Goal: Task Accomplishment & Management: Manage account settings

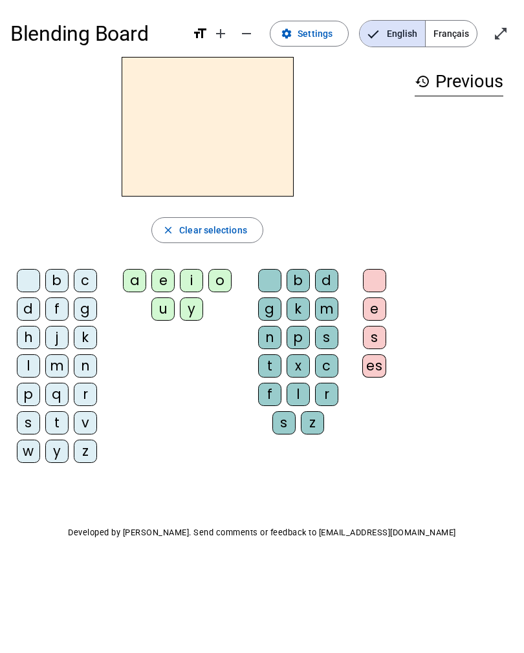
click at [456, 32] on span "Français" at bounding box center [451, 34] width 51 height 26
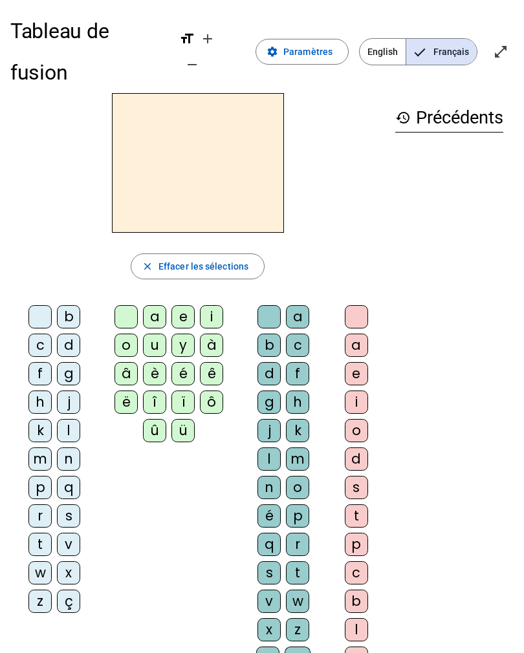
click at [309, 45] on span at bounding box center [302, 51] width 92 height 31
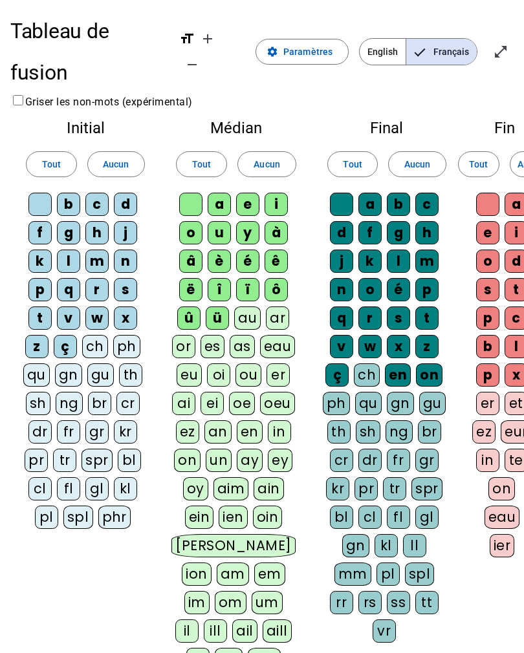
click at [229, 307] on div "ü" at bounding box center [217, 318] width 23 height 23
click at [194, 307] on div "û" at bounding box center [188, 318] width 23 height 23
click at [223, 278] on div "î" at bounding box center [219, 289] width 23 height 23
click at [258, 278] on div "ï" at bounding box center [247, 289] width 23 height 23
click at [286, 278] on div "ô" at bounding box center [276, 289] width 23 height 23
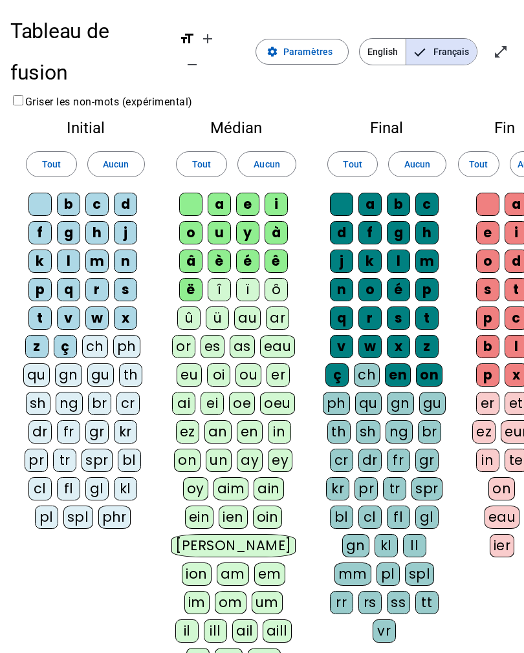
click at [181, 278] on div "ë" at bounding box center [190, 289] width 23 height 23
click at [403, 364] on div "en" at bounding box center [398, 375] width 26 height 23
click at [430, 364] on div "on" at bounding box center [429, 375] width 27 height 23
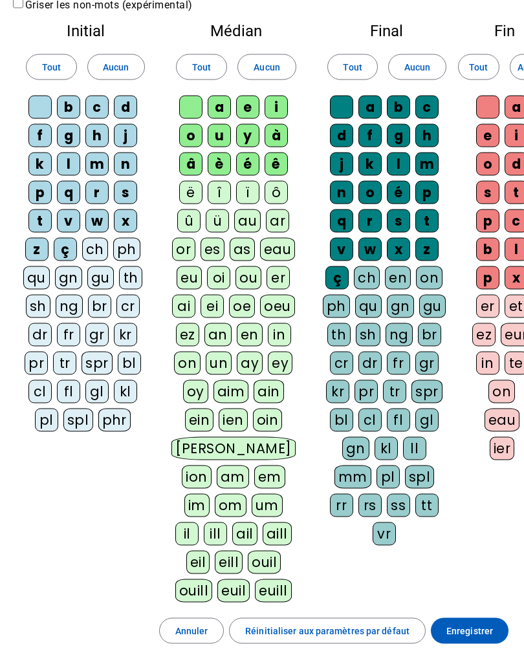
click at [494, 616] on span at bounding box center [470, 631] width 78 height 31
